Goal: Task Accomplishment & Management: Use online tool/utility

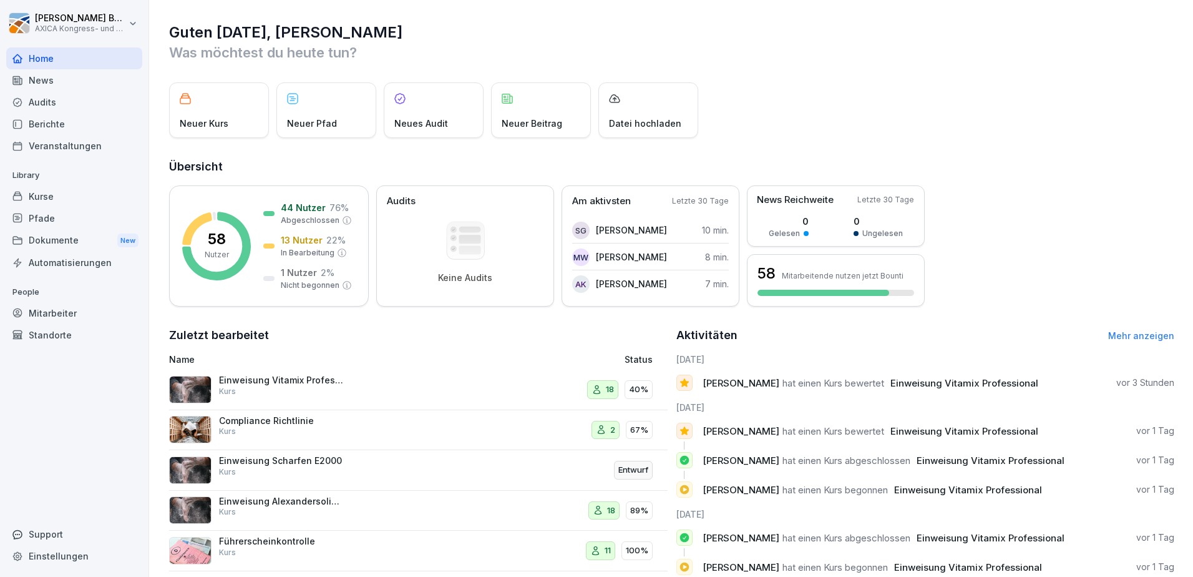
click at [318, 389] on div "Einweisung Vitamix Professional Kurs" at bounding box center [281, 385] width 125 height 22
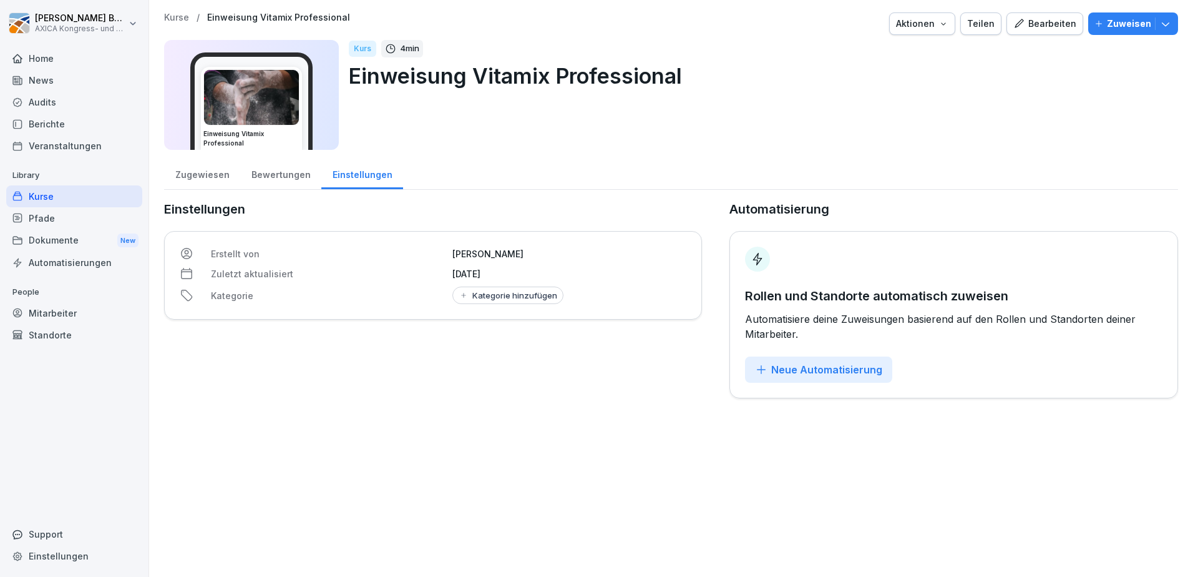
click at [268, 172] on div "Bewertungen" at bounding box center [280, 173] width 81 height 32
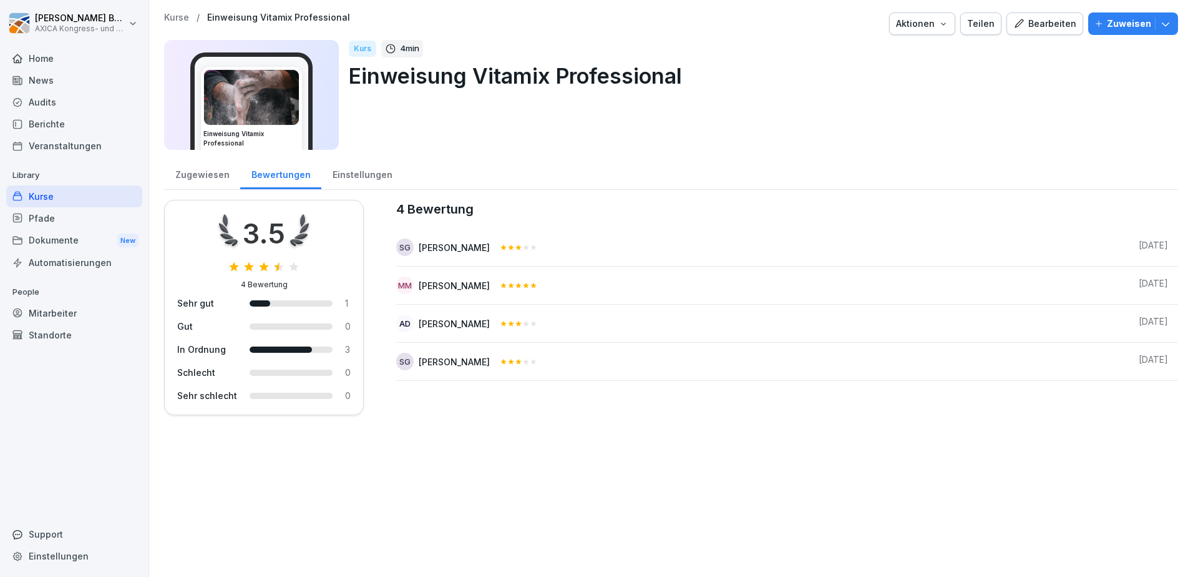
click at [190, 175] on div "Zugewiesen" at bounding box center [202, 173] width 76 height 32
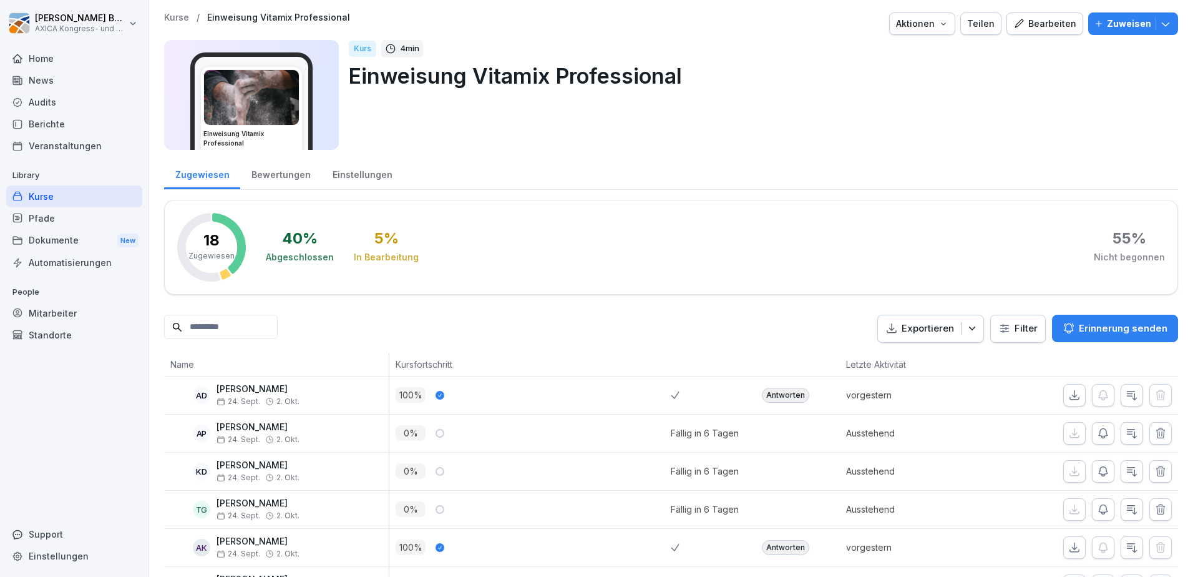
click at [286, 172] on div "Bewertungen" at bounding box center [280, 173] width 81 height 32
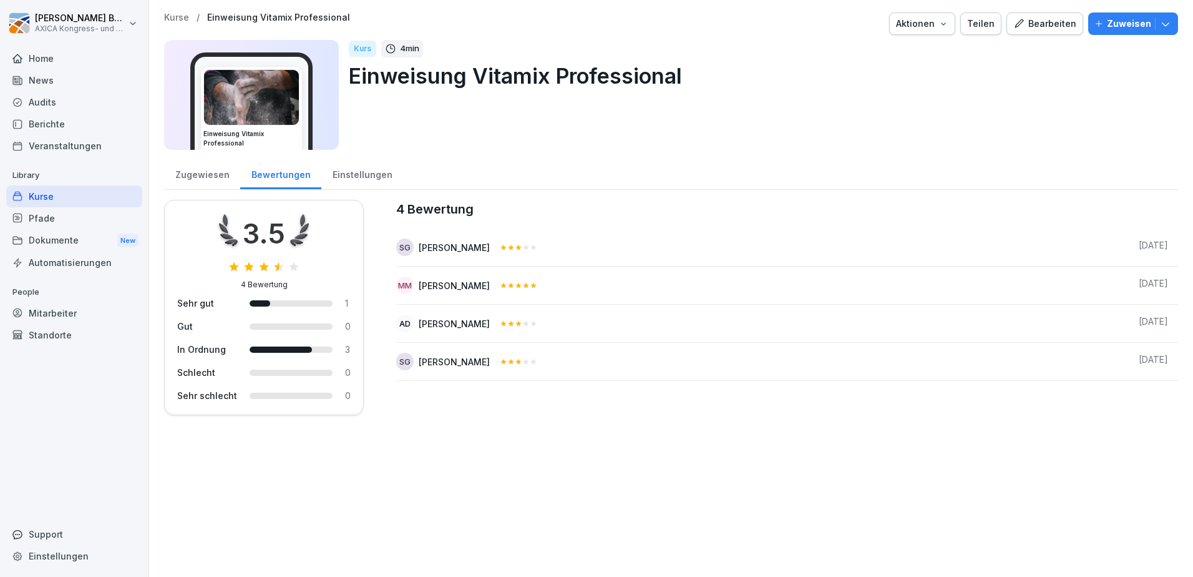
click at [59, 195] on div "Kurse" at bounding box center [74, 196] width 136 height 22
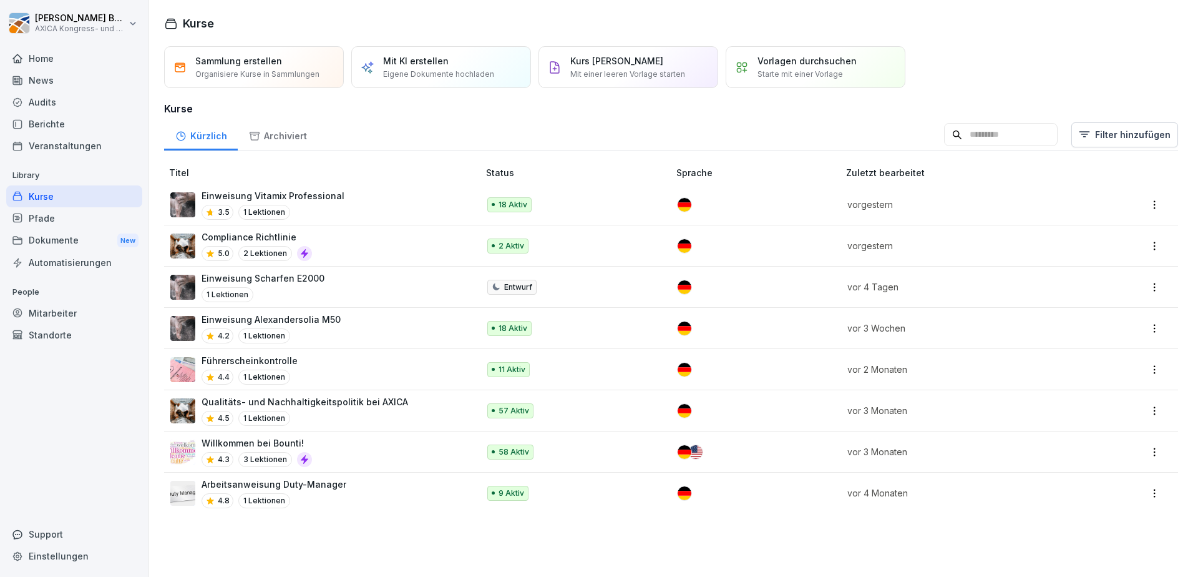
click at [330, 318] on p "Einweisung Alexandersolia M50" at bounding box center [271, 319] width 139 height 13
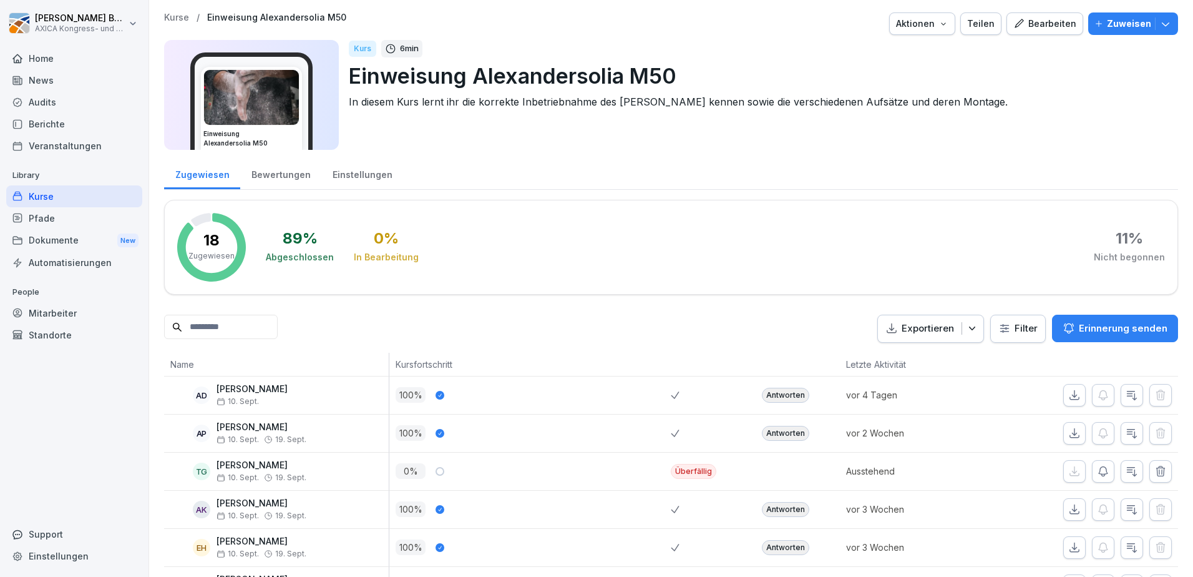
click at [293, 172] on div "Bewertungen" at bounding box center [280, 173] width 81 height 32
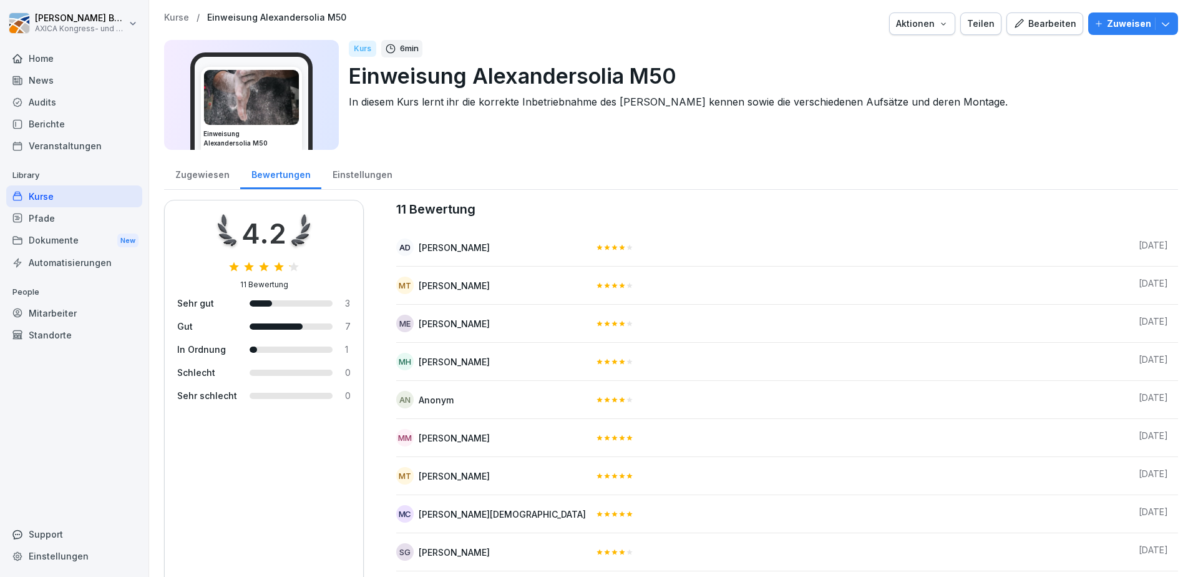
click at [39, 62] on div "Home" at bounding box center [74, 58] width 136 height 22
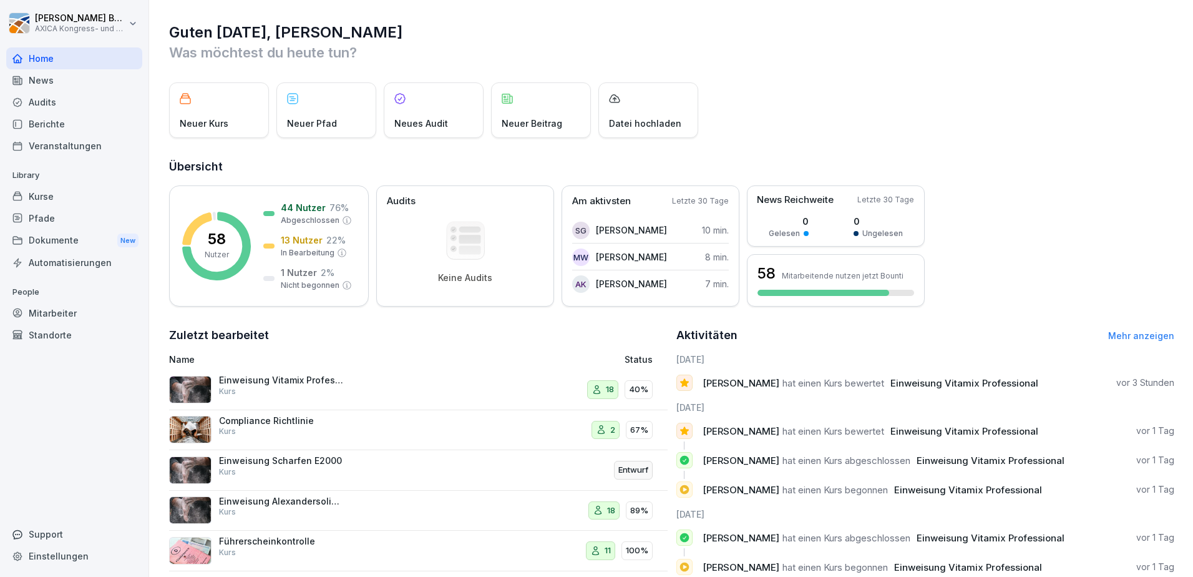
click at [47, 195] on div "Kurse" at bounding box center [74, 196] width 136 height 22
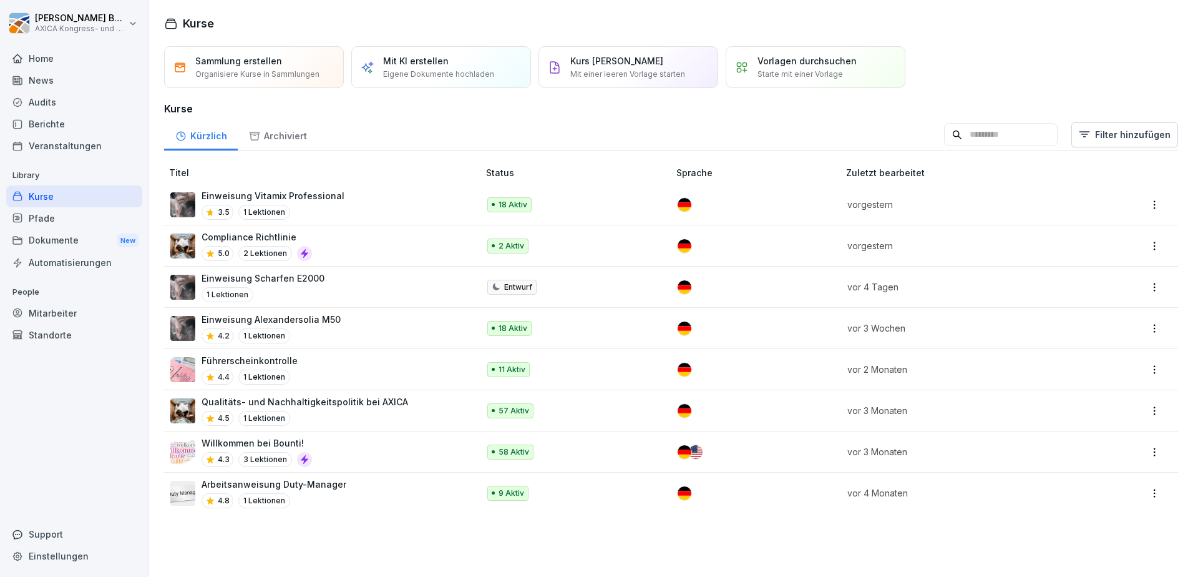
click at [371, 252] on div "Compliance Richtlinie 5.0 2 Lektionen" at bounding box center [318, 245] width 296 height 31
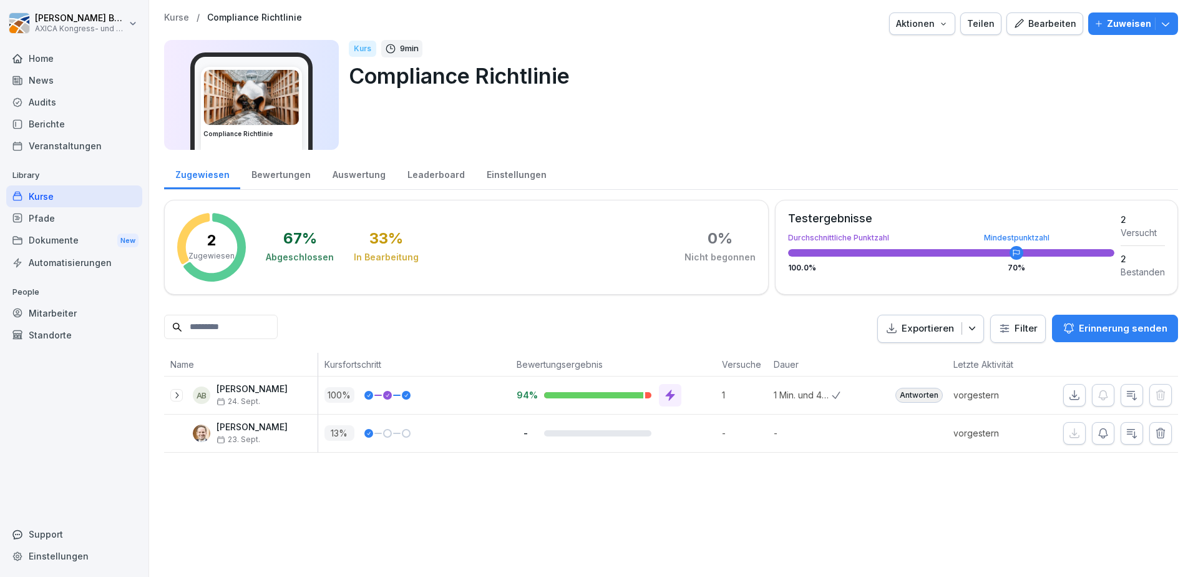
click at [1026, 32] on button "Bearbeiten" at bounding box center [1045, 23] width 77 height 22
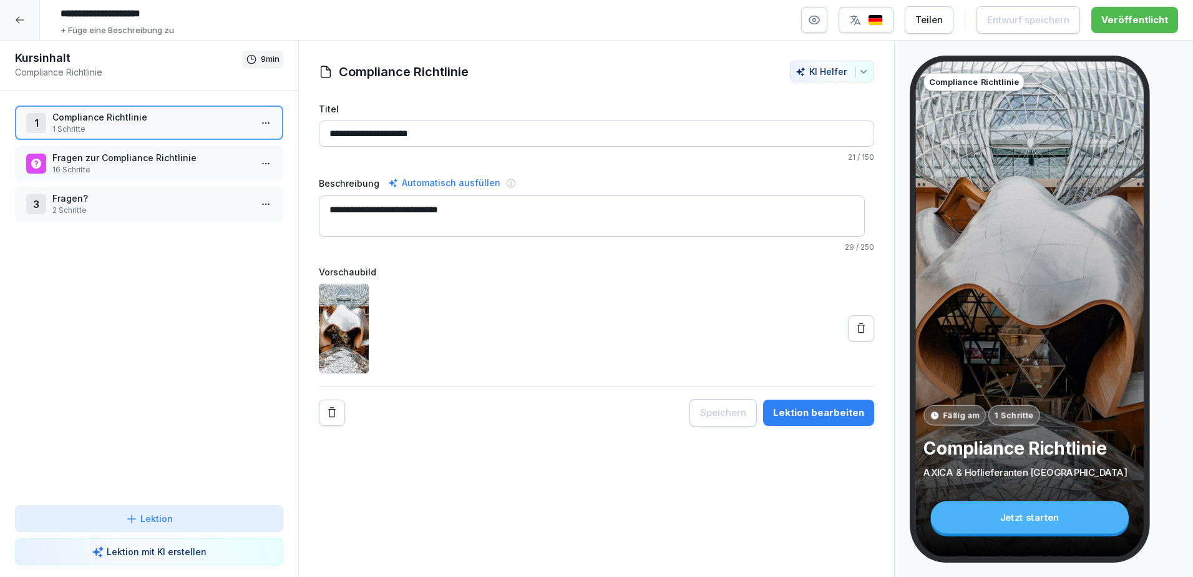
click at [151, 170] on p "16 Schritte" at bounding box center [151, 169] width 198 height 11
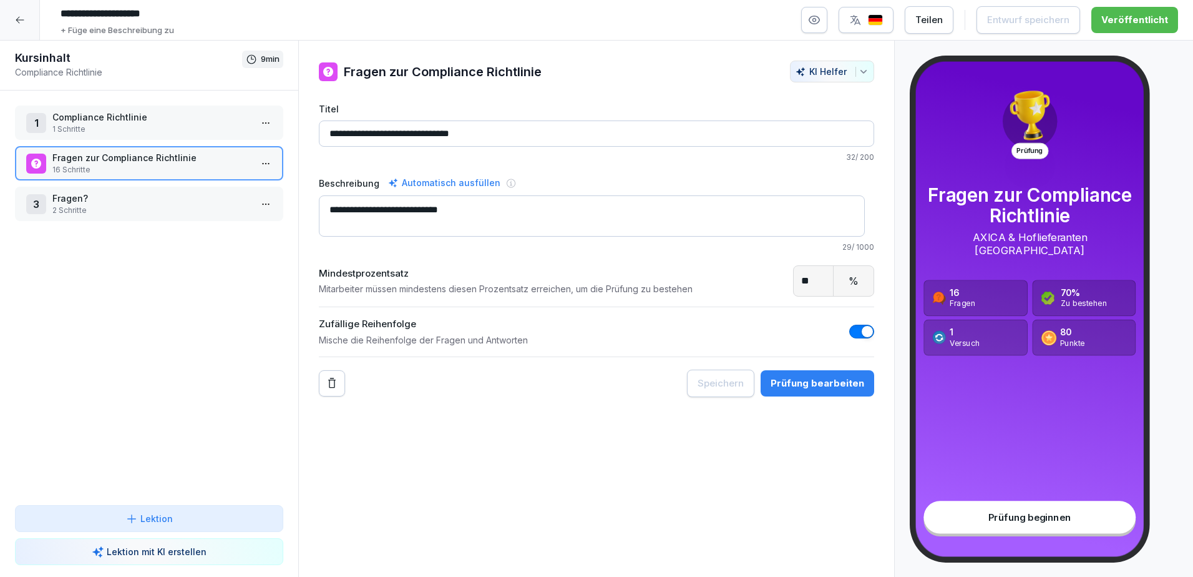
click at [165, 109] on div "1 Compliance Richtlinie 1 Schritte" at bounding box center [149, 122] width 268 height 34
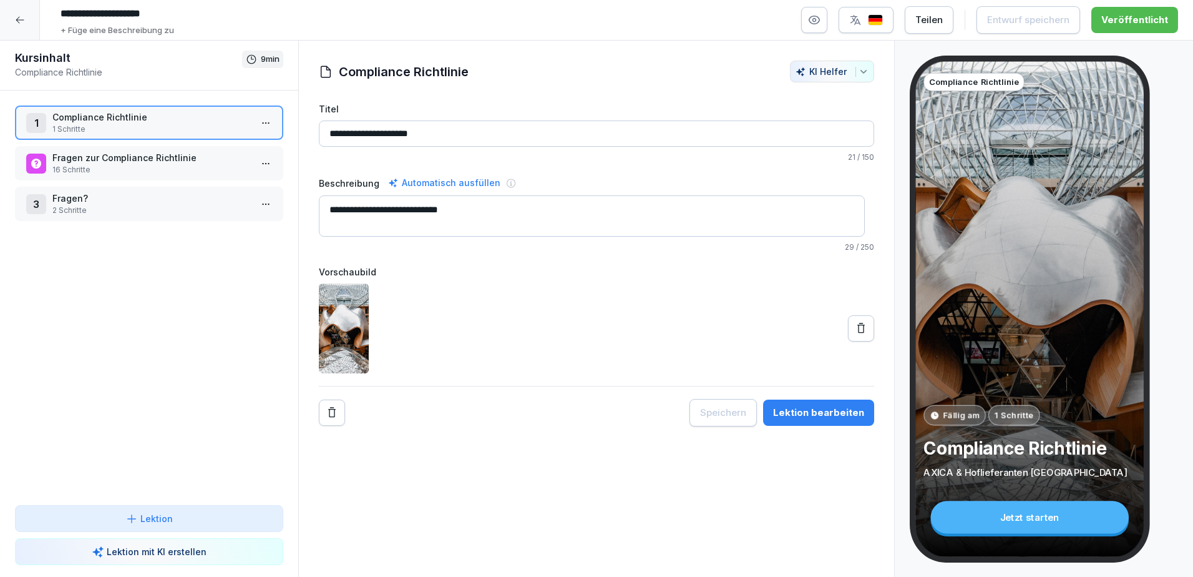
click at [158, 118] on p "Compliance Richtlinie" at bounding box center [151, 116] width 198 height 13
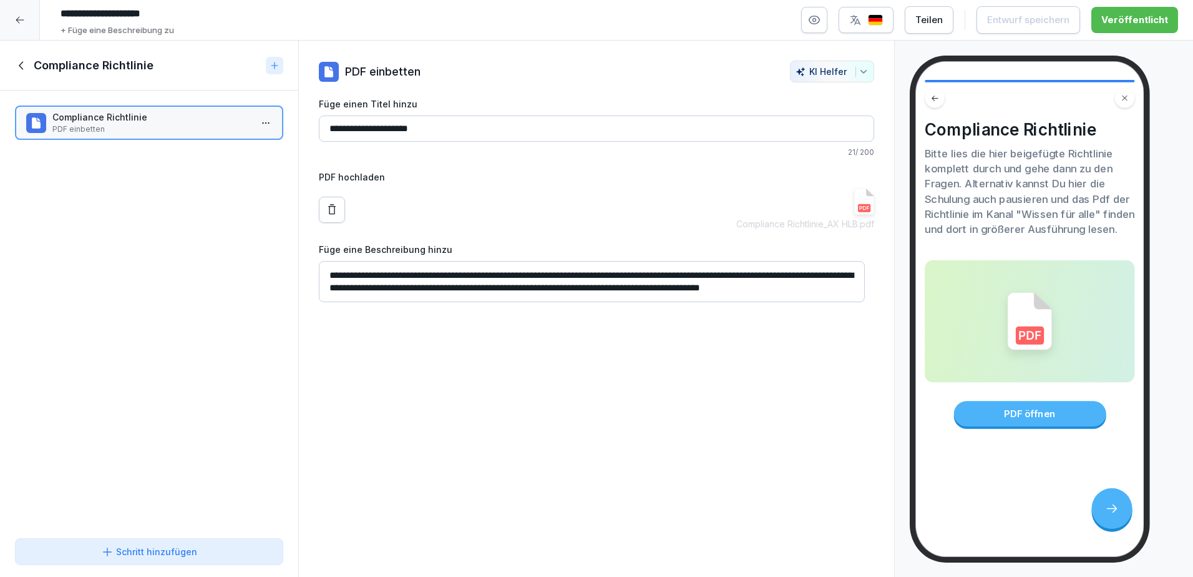
click at [26, 69] on icon at bounding box center [22, 66] width 14 height 14
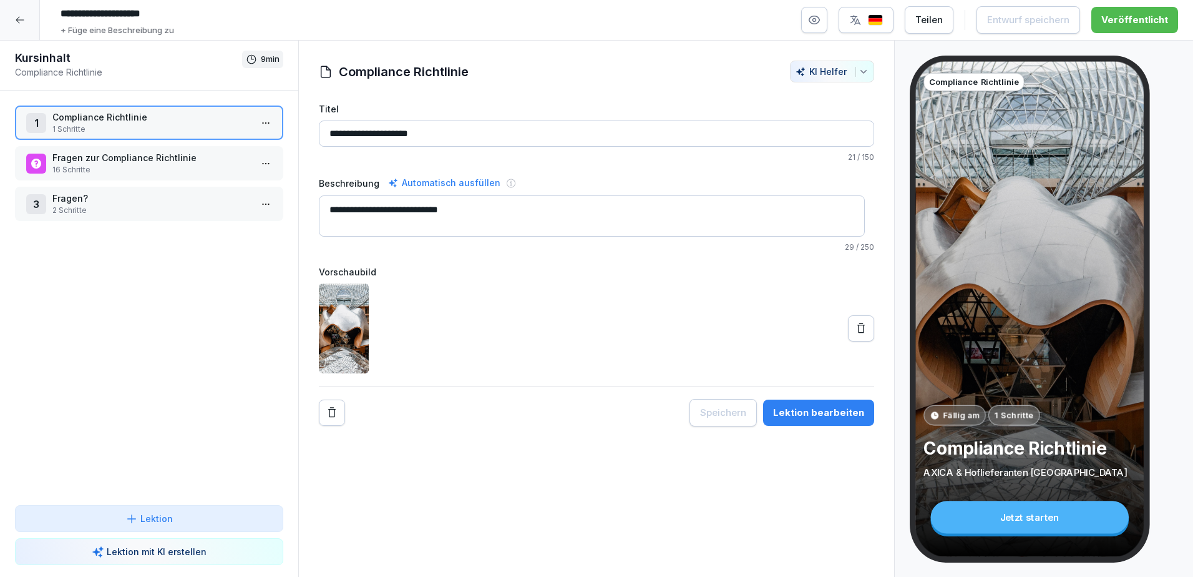
click at [91, 160] on p "Fragen zur Compliance Richtlinie" at bounding box center [151, 157] width 198 height 13
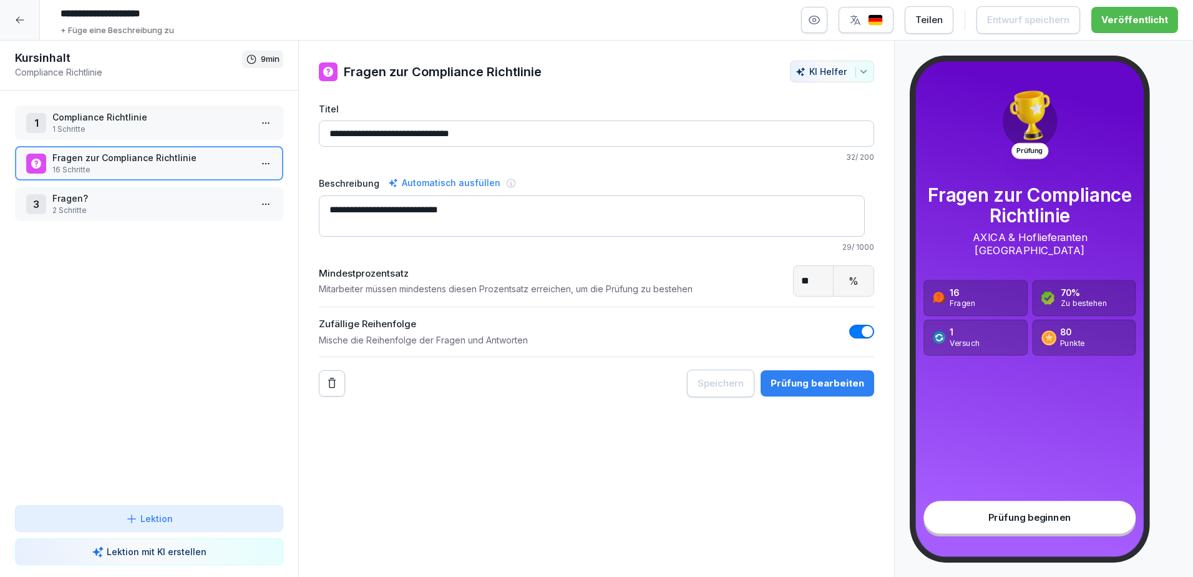
click at [217, 165] on p "16 Schritte" at bounding box center [151, 169] width 198 height 11
click at [252, 159] on html "**********" at bounding box center [596, 288] width 1193 height 577
click at [74, 193] on p "Fragen?" at bounding box center [151, 198] width 198 height 13
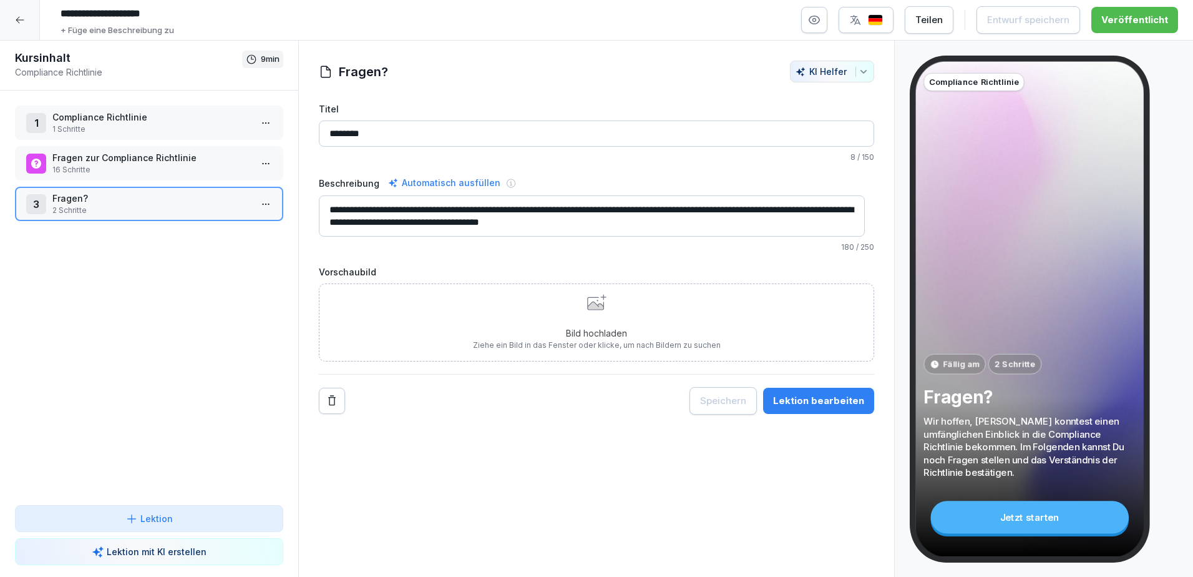
click at [119, 214] on p "2 Schritte" at bounding box center [151, 210] width 198 height 11
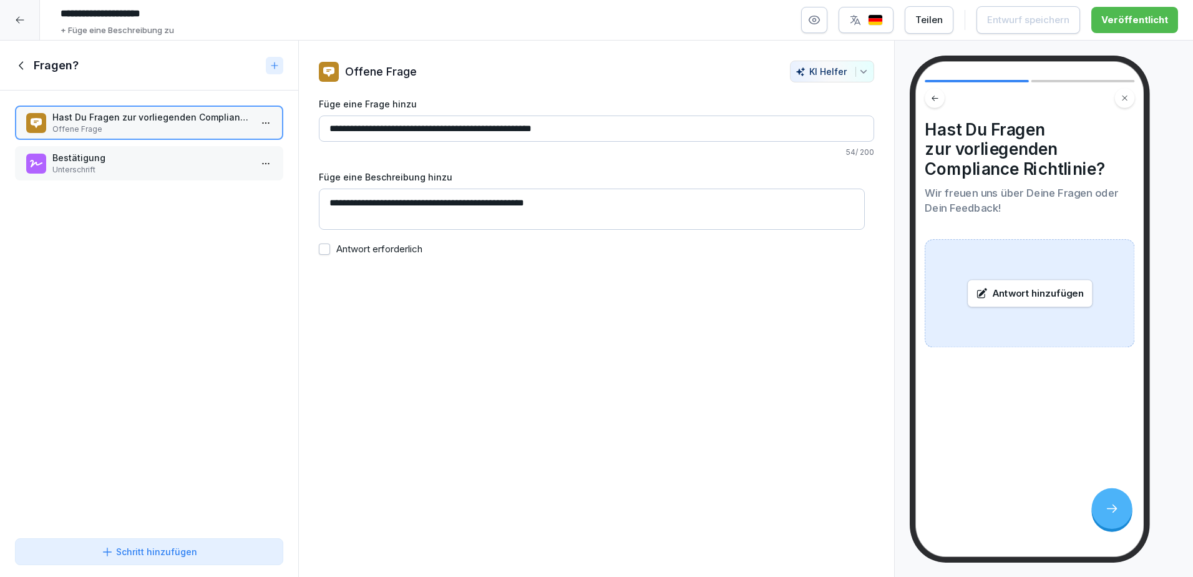
click at [108, 174] on p "Unterschrift" at bounding box center [151, 169] width 198 height 11
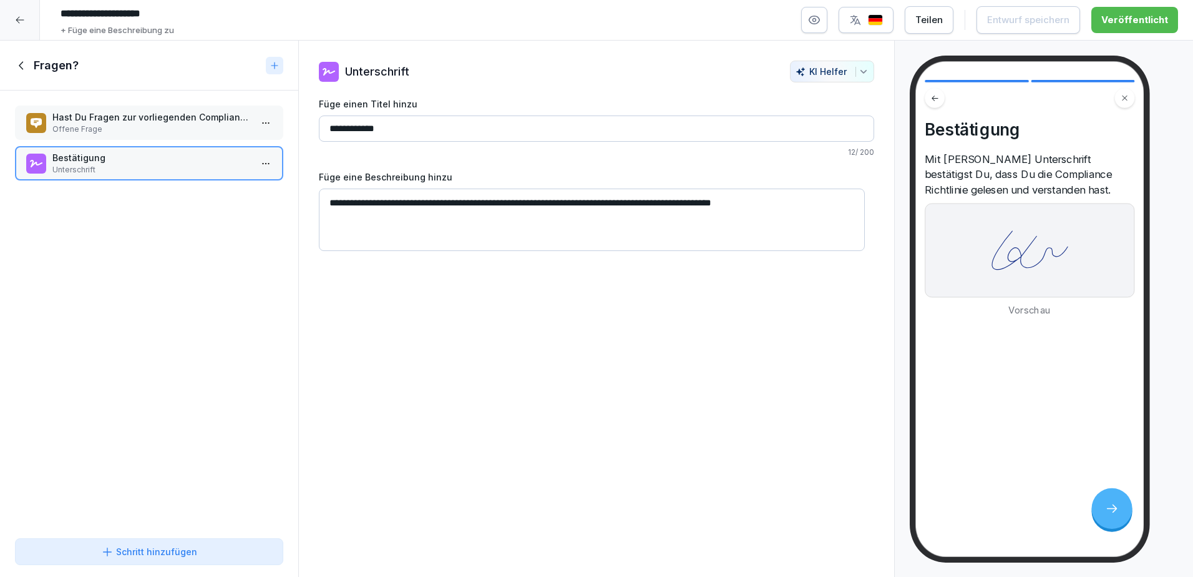
click at [118, 125] on p "Offene Frage" at bounding box center [151, 129] width 198 height 11
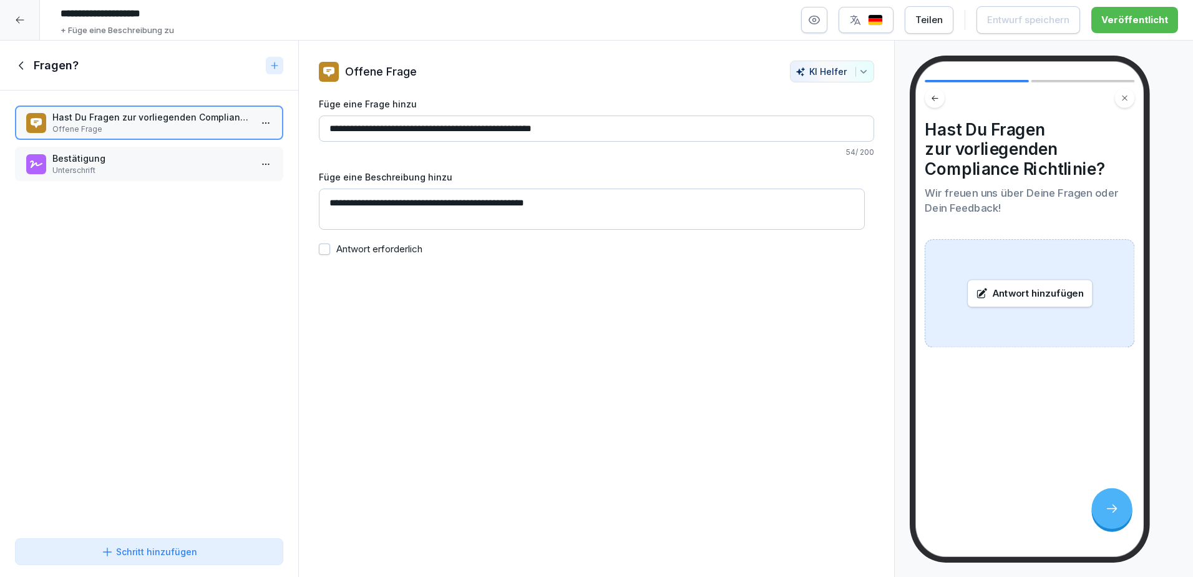
click at [110, 171] on p "Unterschrift" at bounding box center [151, 170] width 198 height 11
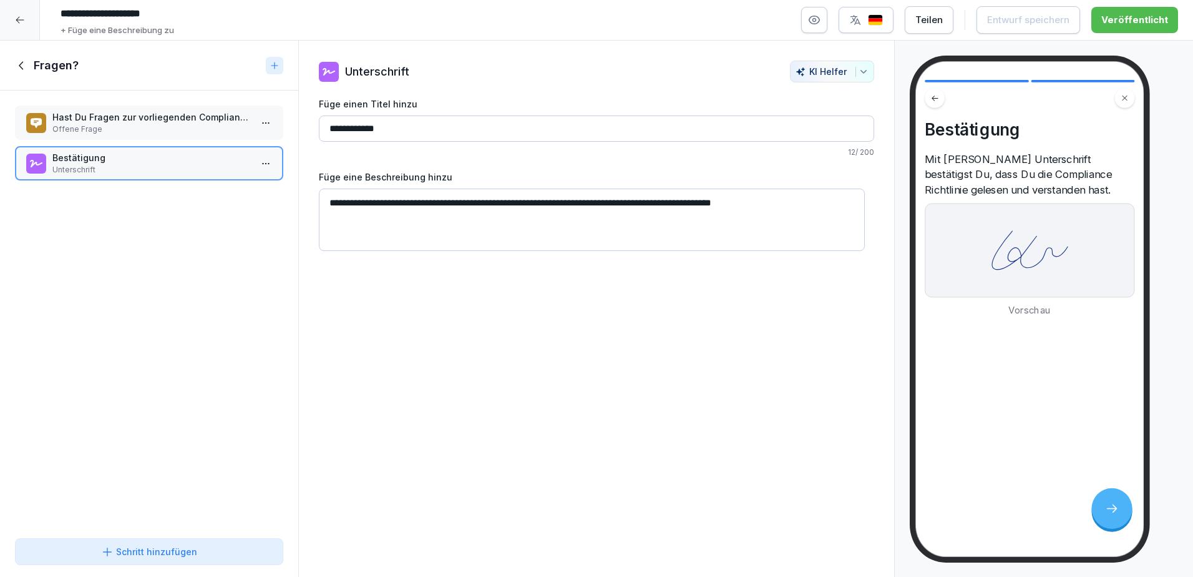
click at [22, 16] on icon at bounding box center [20, 20] width 10 height 10
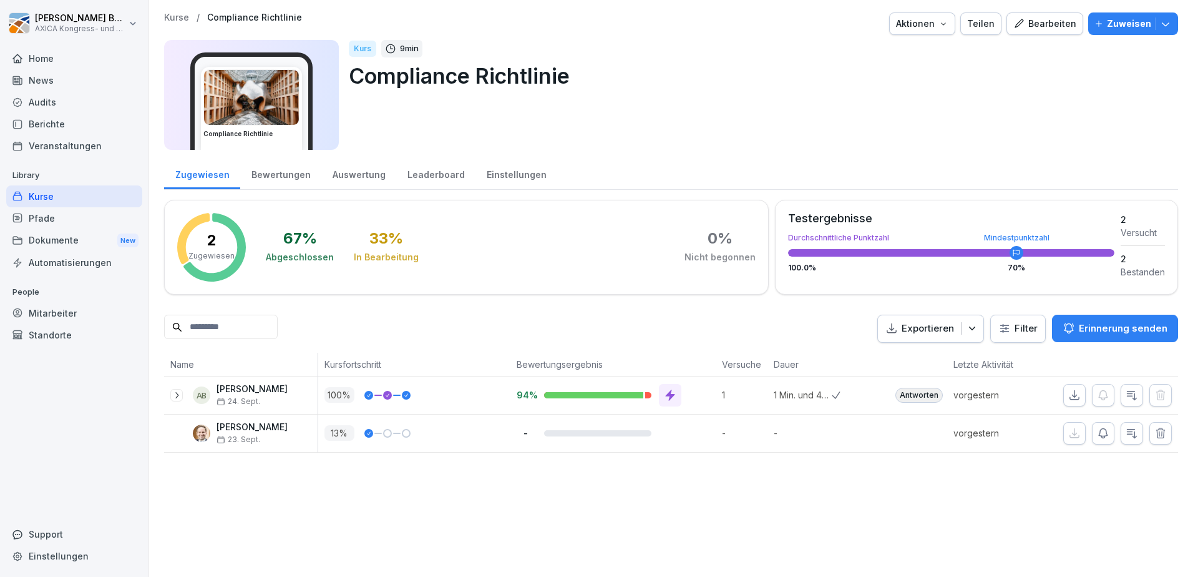
click at [47, 194] on div "Kurse" at bounding box center [74, 196] width 136 height 22
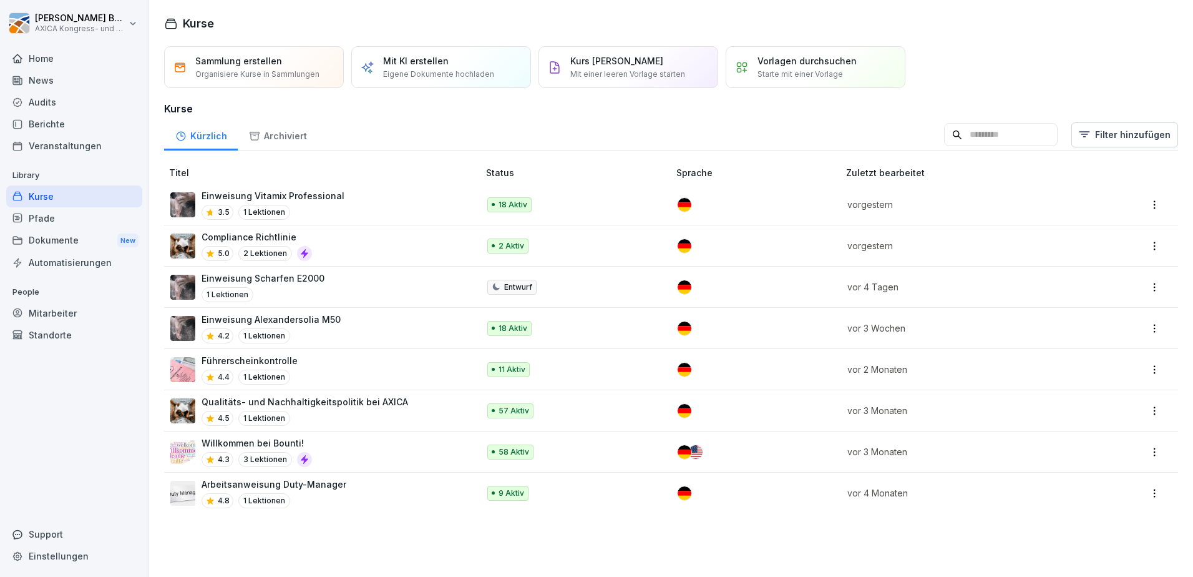
click at [637, 81] on div "Kurs manuell erstellen Mit einer leeren Vorlage starten" at bounding box center [629, 67] width 180 height 42
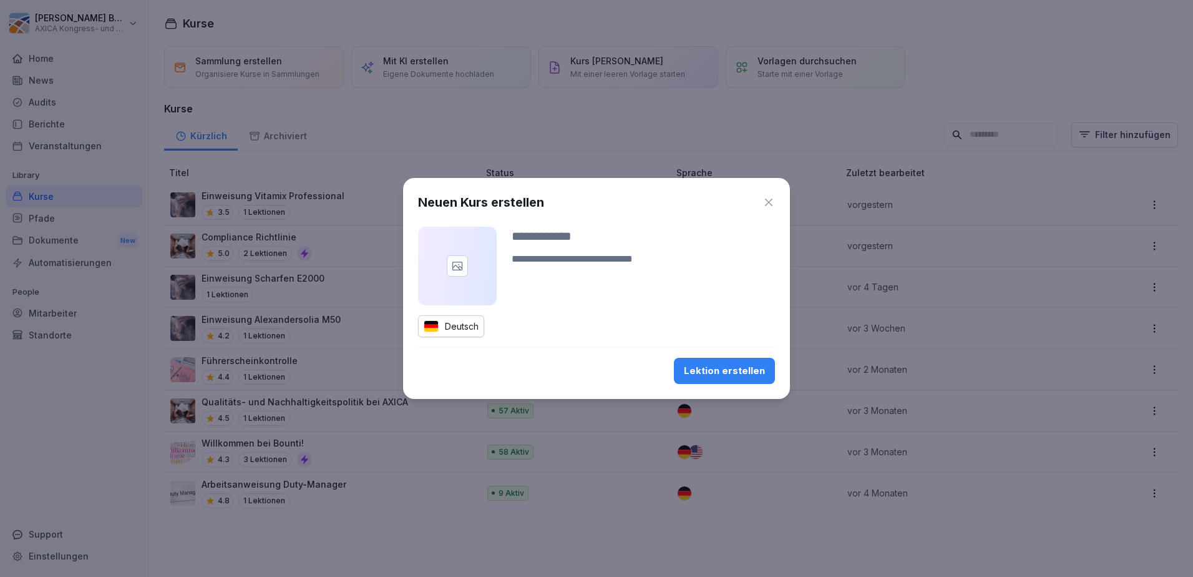
click at [768, 203] on icon "button" at bounding box center [768, 201] width 7 height 7
